Goal: Task Accomplishment & Management: Manage account settings

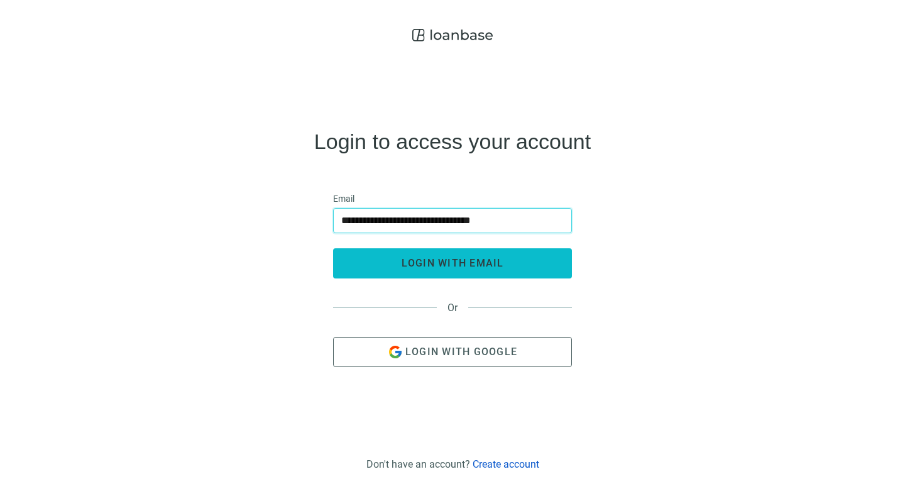
type input "**********"
click at [404, 264] on span "login with email" at bounding box center [453, 263] width 102 height 12
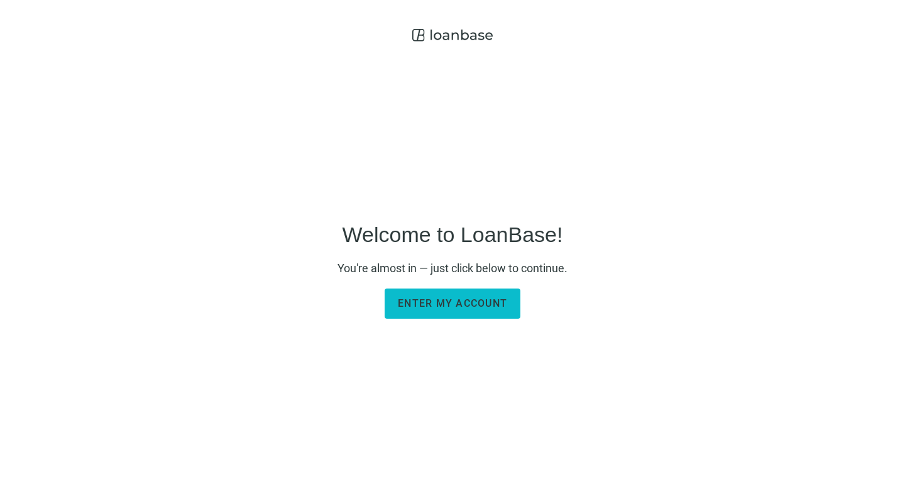
click at [441, 306] on span "Enter my account" at bounding box center [452, 303] width 109 height 12
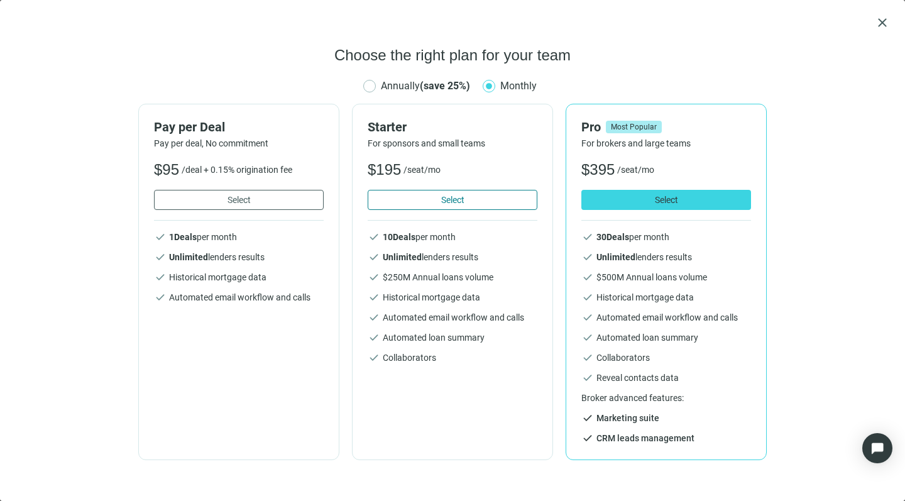
click at [444, 199] on span "Select" at bounding box center [452, 200] width 23 height 10
